Goal: Transaction & Acquisition: Purchase product/service

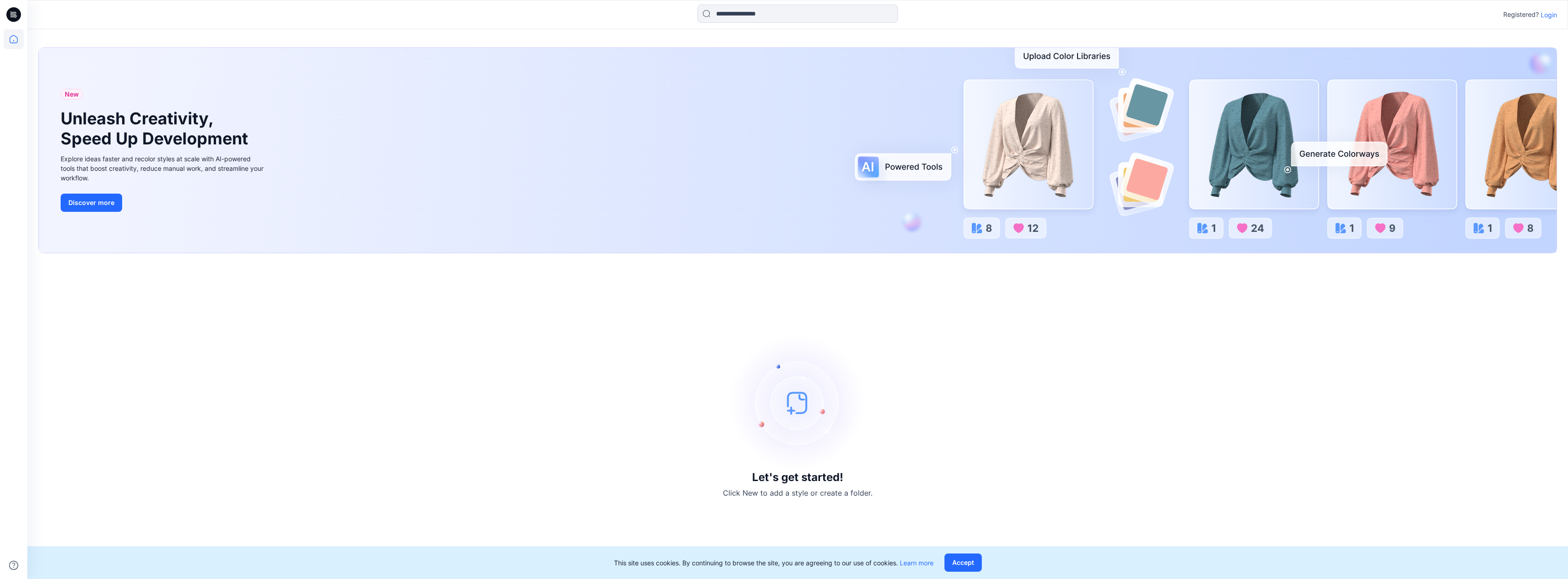
click at [1549, 17] on p "Login" at bounding box center [1549, 15] width 16 height 10
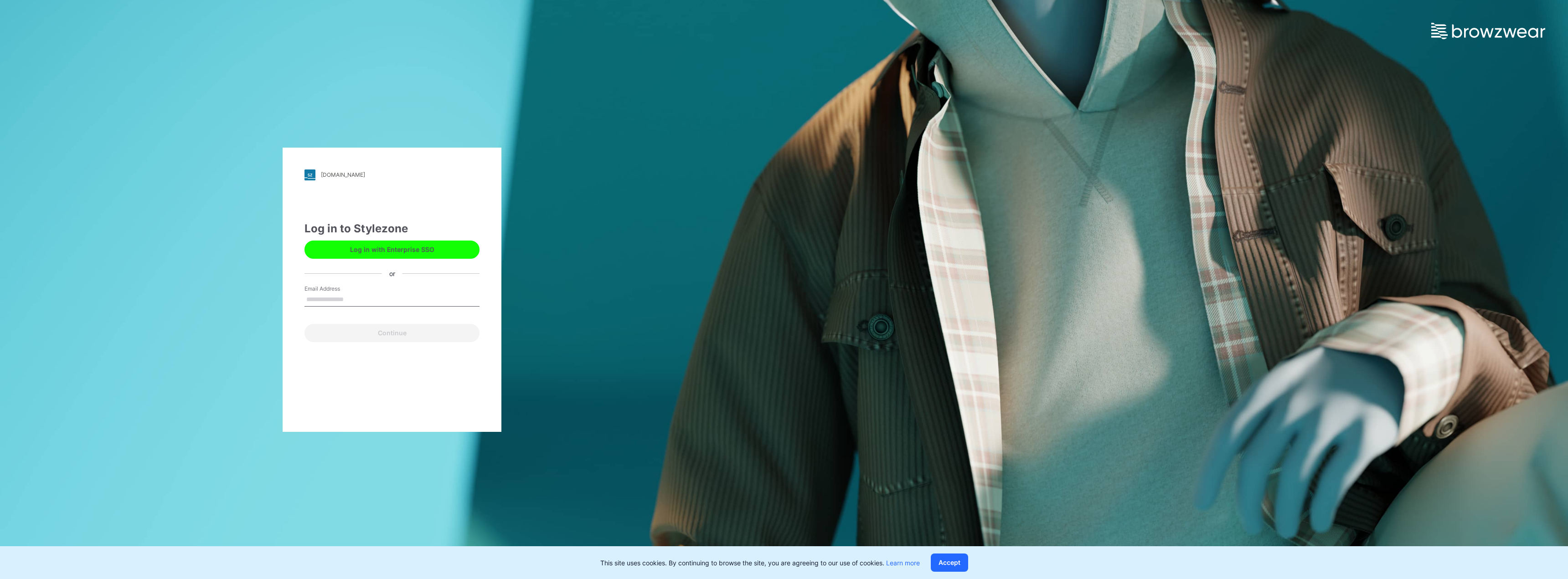
drag, startPoint x: 363, startPoint y: 300, endPoint x: 364, endPoint y: 307, distance: 7.1
click at [362, 300] on input "Email Address" at bounding box center [392, 300] width 175 height 13
type input "**********"
click at [374, 333] on button "Continue" at bounding box center [392, 333] width 175 height 18
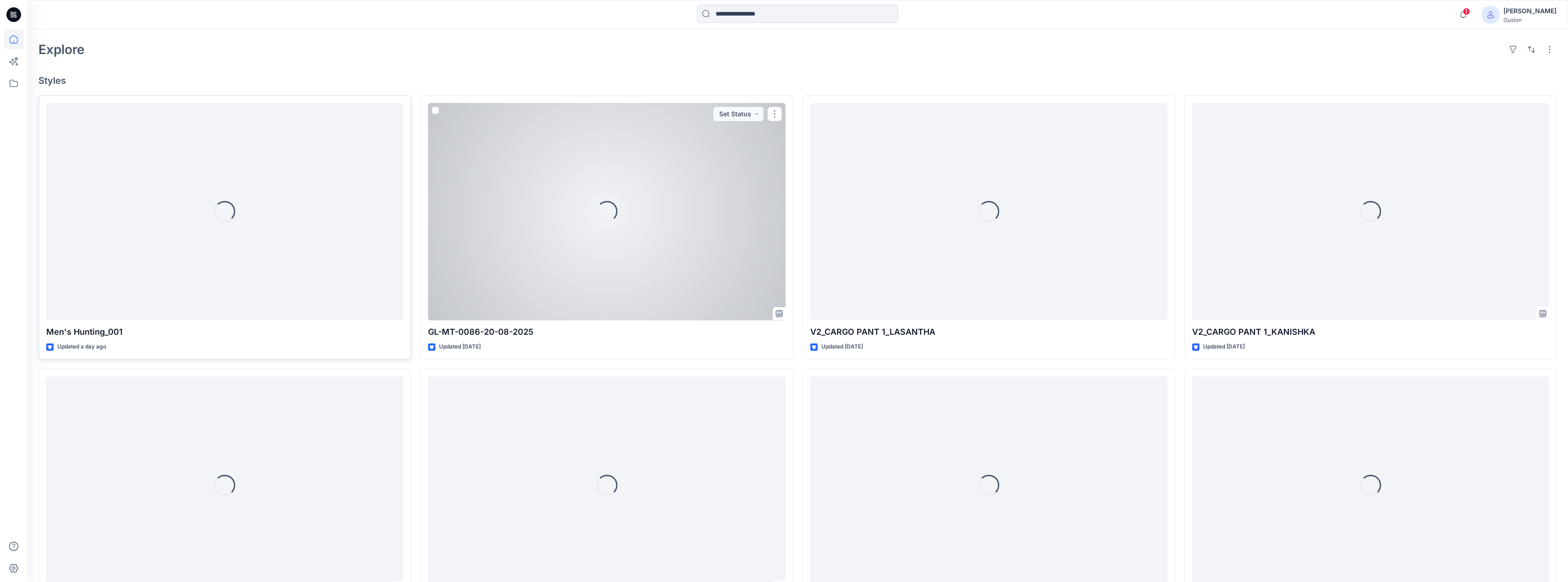
scroll to position [274, 0]
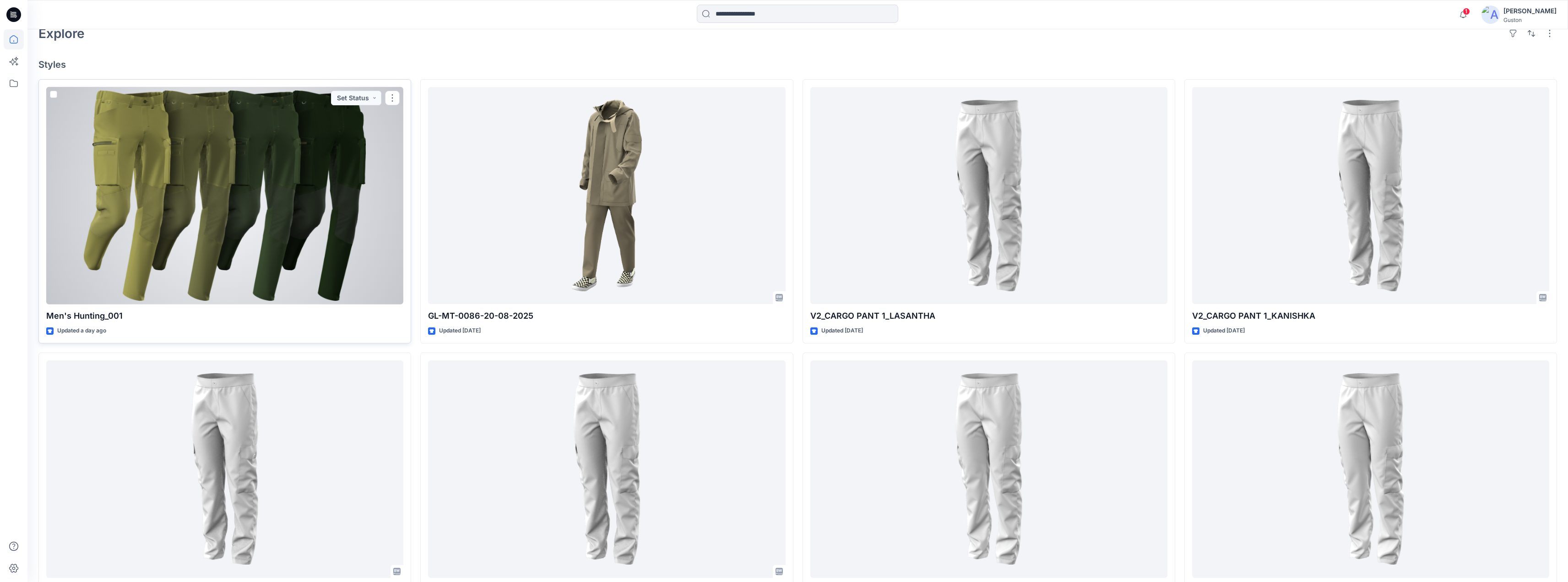
click at [295, 215] on div at bounding box center [225, 196] width 357 height 218
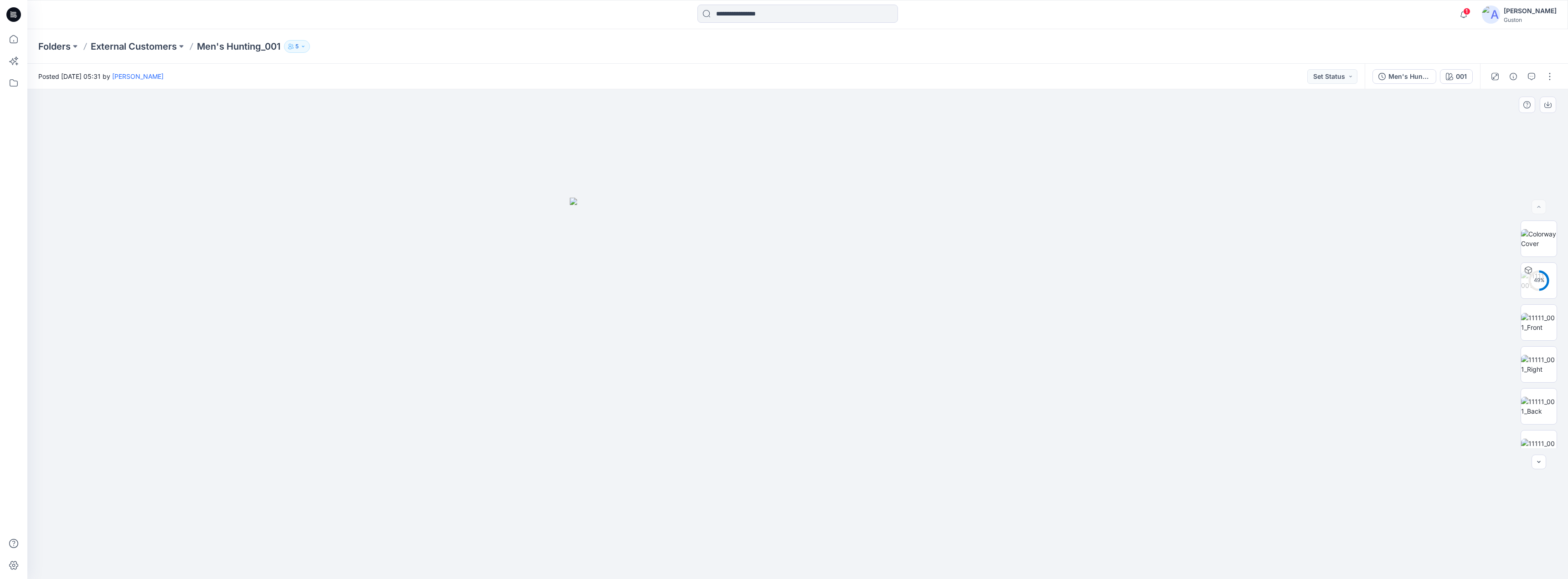
click at [1099, 317] on div at bounding box center [797, 334] width 1541 height 490
click at [1539, 351] on img at bounding box center [1539, 353] width 35 height 19
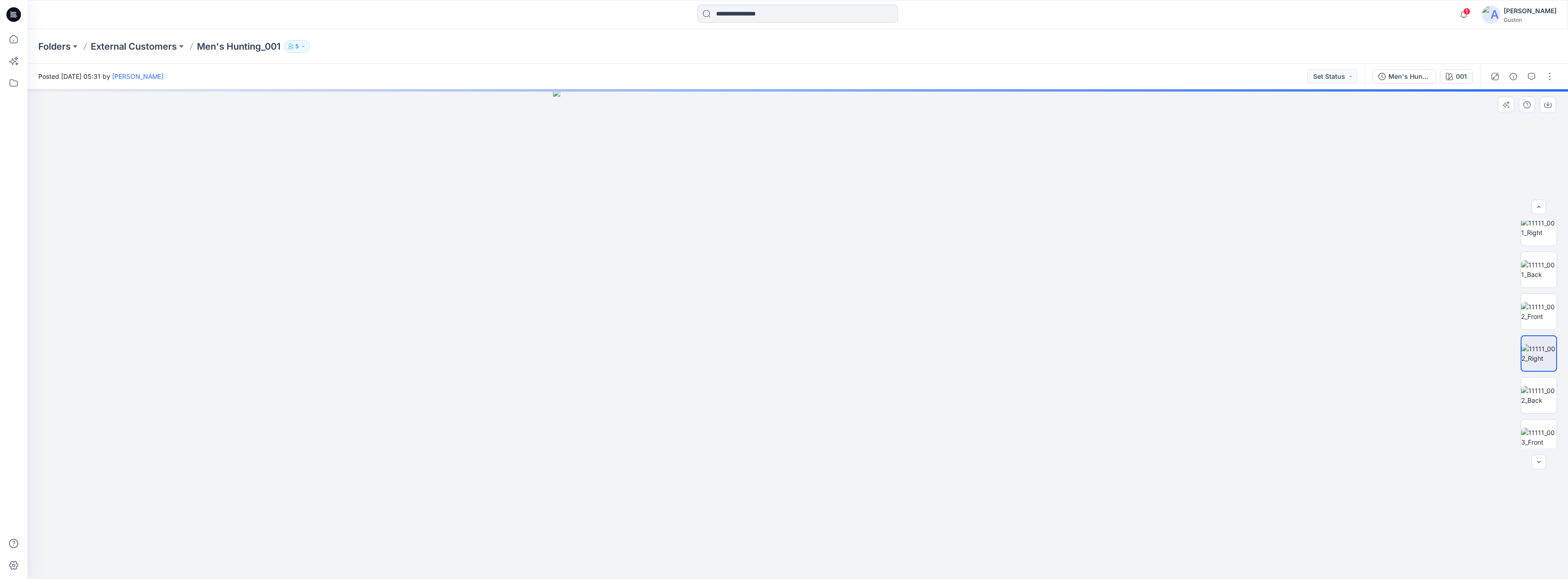
drag, startPoint x: 993, startPoint y: 350, endPoint x: 910, endPoint y: 331, distance: 85.1
click at [937, 353] on img at bounding box center [797, 334] width 490 height 490
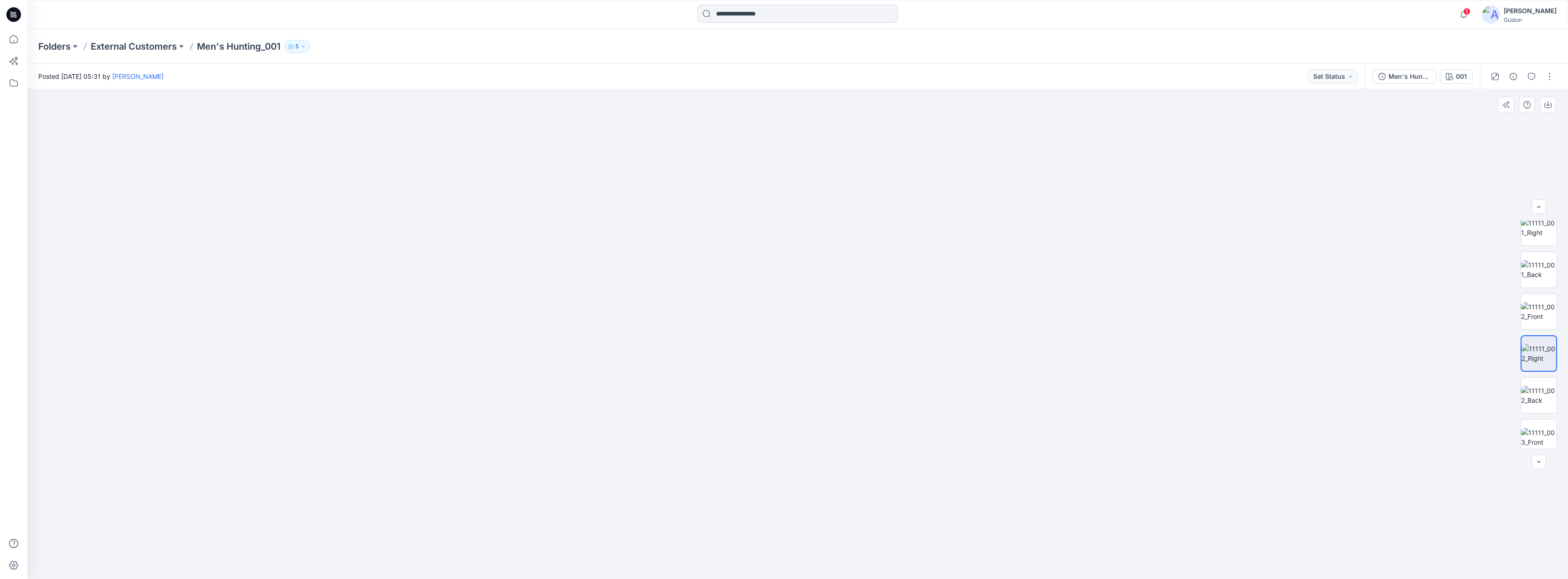
drag, startPoint x: 1172, startPoint y: 415, endPoint x: 1078, endPoint y: 436, distance: 96.3
click at [1174, 418] on img at bounding box center [799, 334] width 2051 height 490
drag, startPoint x: 1539, startPoint y: 398, endPoint x: 1533, endPoint y: 399, distance: 6.1
click at [1538, 398] on img at bounding box center [1539, 395] width 35 height 19
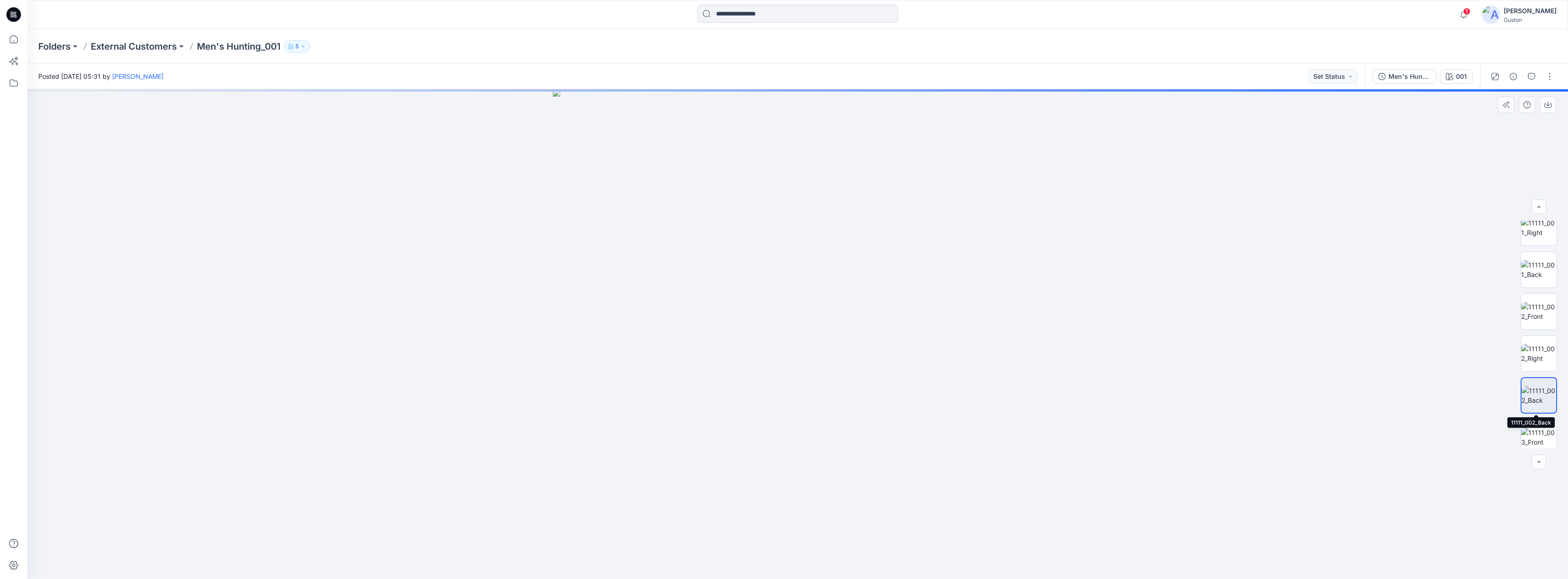
click at [1538, 389] on img at bounding box center [1539, 395] width 35 height 19
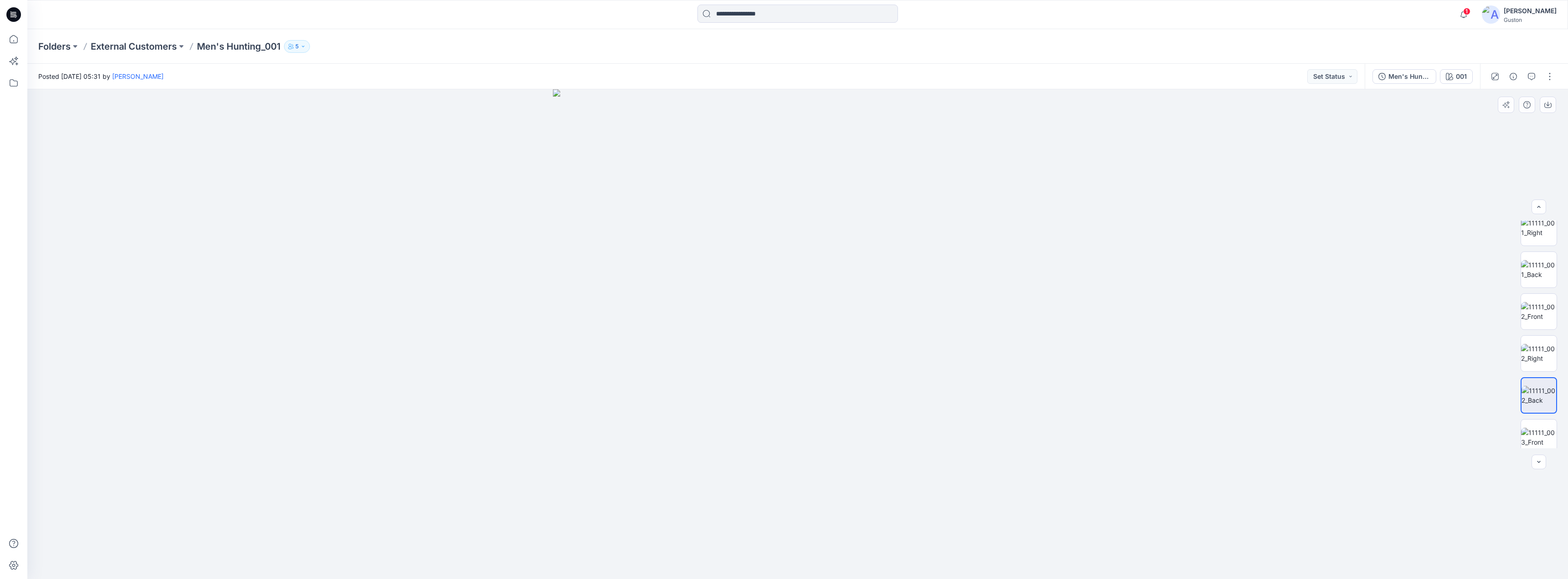
drag, startPoint x: 592, startPoint y: 333, endPoint x: 567, endPoint y: 342, distance: 26.6
click at [545, 331] on div at bounding box center [797, 334] width 1541 height 490
click at [1551, 347] on img at bounding box center [1539, 353] width 35 height 19
click at [1041, 172] on img at bounding box center [797, 262] width 777 height 633
drag, startPoint x: 431, startPoint y: 235, endPoint x: 490, endPoint y: 246, distance: 60.0
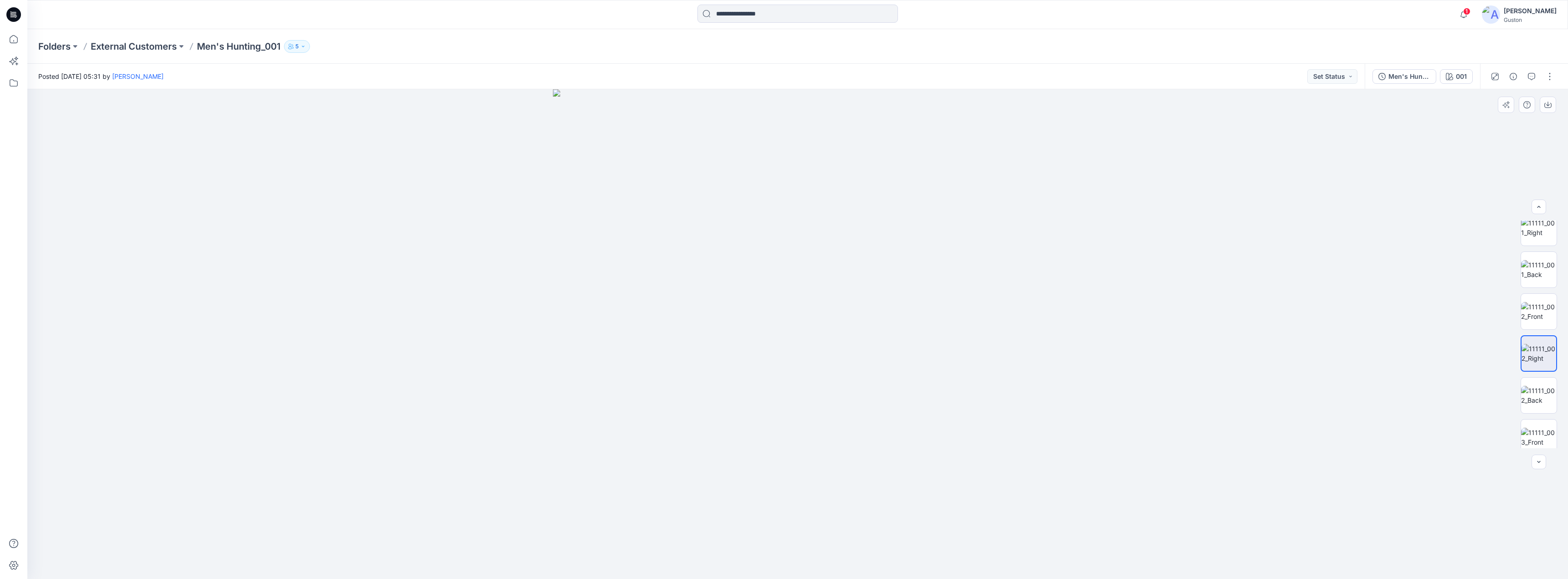
click at [439, 248] on div at bounding box center [797, 334] width 1541 height 490
drag, startPoint x: 950, startPoint y: 170, endPoint x: 959, endPoint y: 173, distance: 9.5
click at [952, 170] on img at bounding box center [797, 334] width 490 height 490
drag, startPoint x: 1060, startPoint y: 220, endPoint x: 1315, endPoint y: 262, distance: 258.4
click at [1097, 232] on div at bounding box center [797, 334] width 1541 height 490
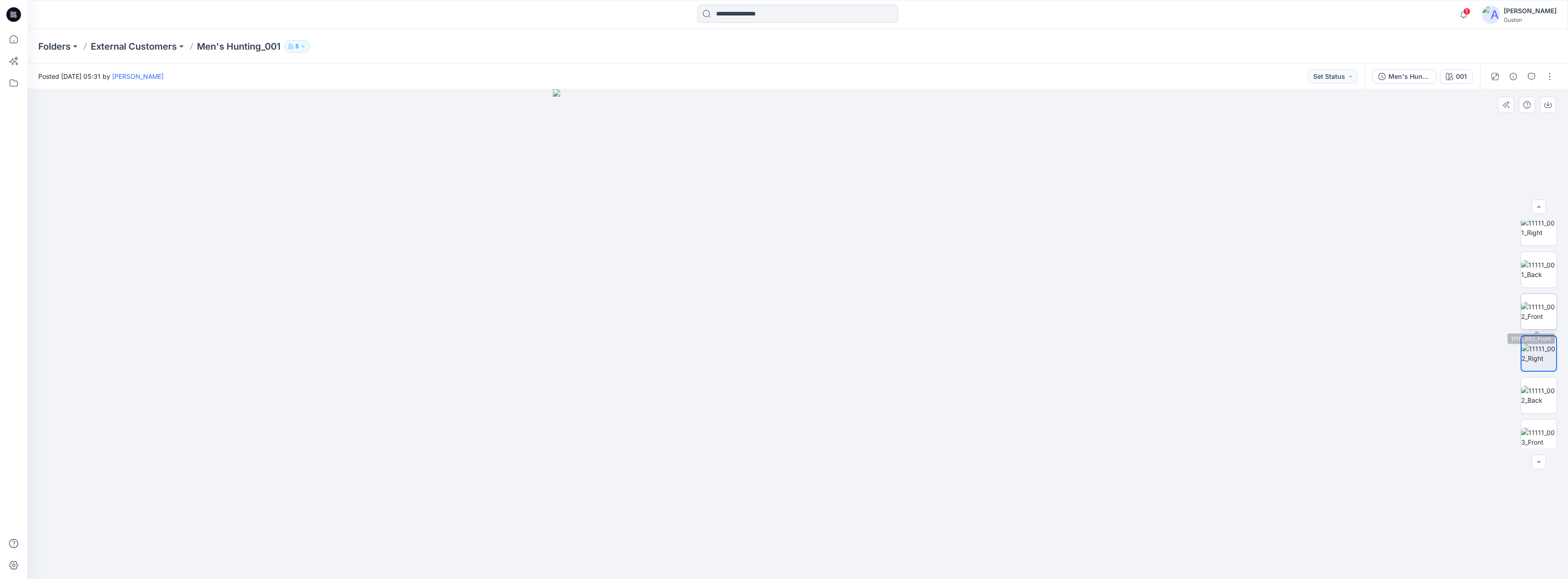
click at [1541, 311] on img at bounding box center [1539, 311] width 35 height 19
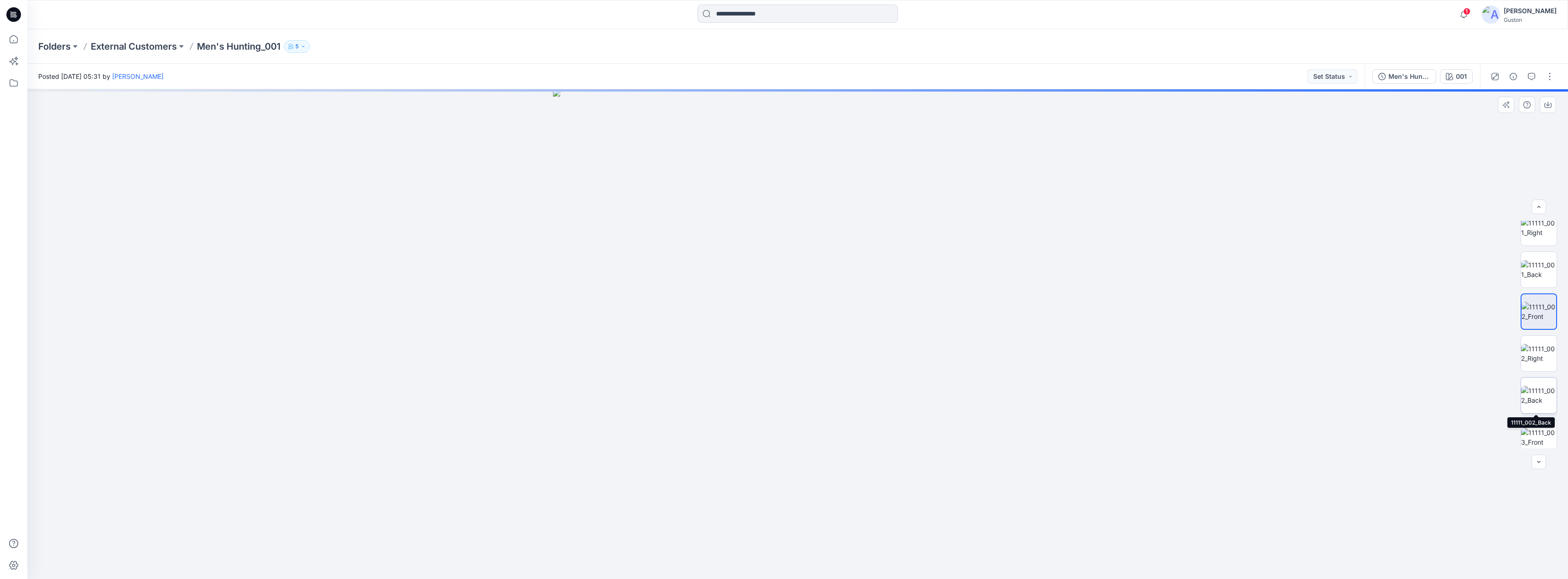
click at [1537, 394] on img at bounding box center [1539, 395] width 35 height 19
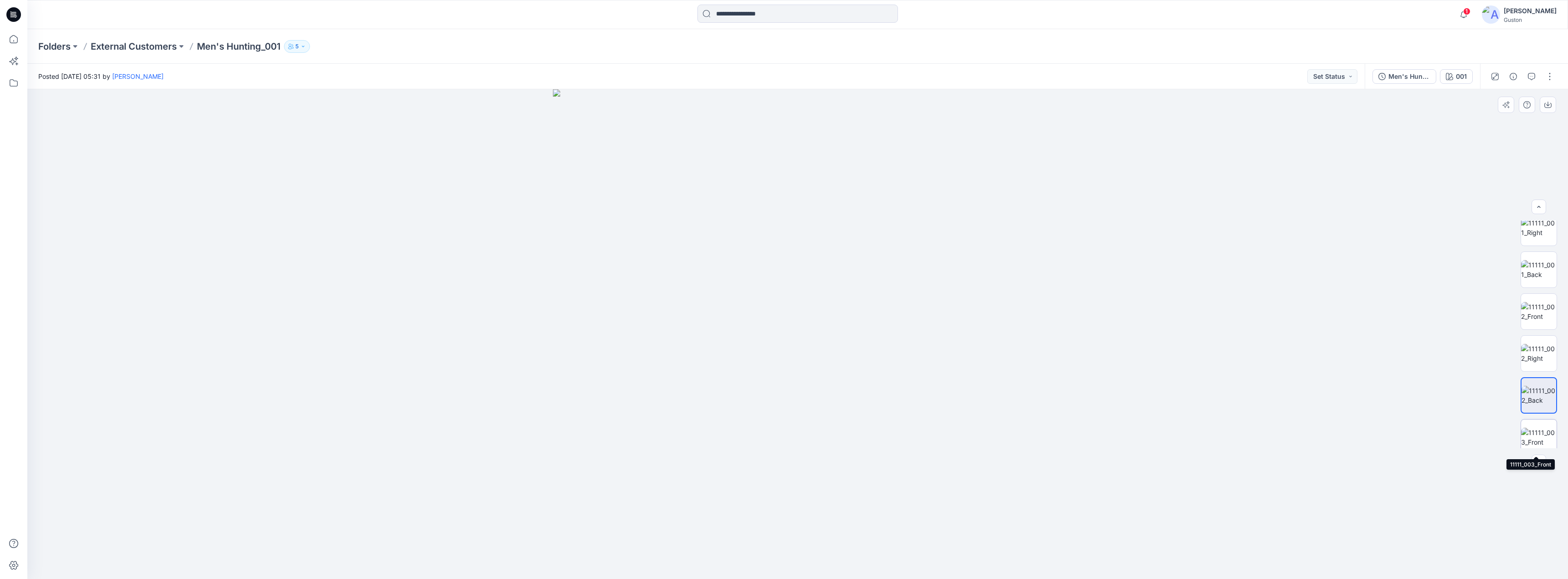
click at [1538, 441] on img at bounding box center [1539, 437] width 35 height 19
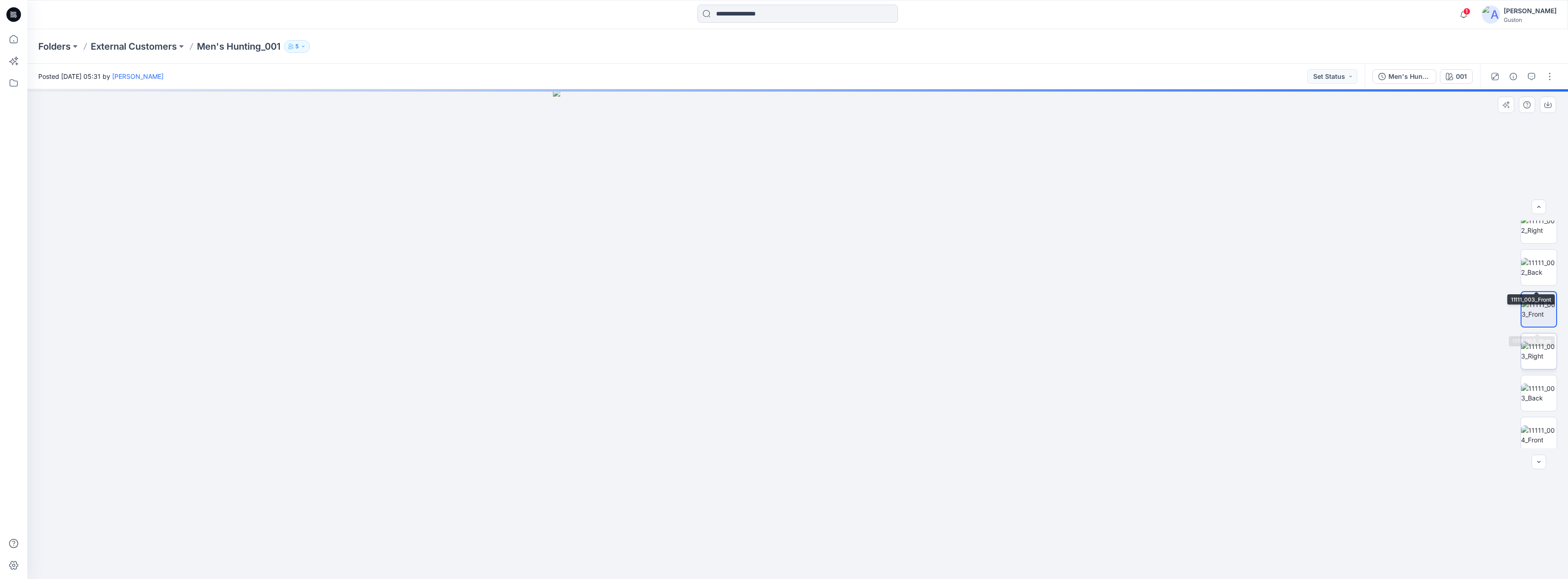
scroll to position [395, 0]
click at [1534, 379] on img at bounding box center [1539, 387] width 35 height 19
click at [1536, 279] on img at bounding box center [1539, 280] width 35 height 19
click at [1542, 238] on img at bounding box center [1539, 238] width 35 height 19
